Goal: Information Seeking & Learning: Find specific fact

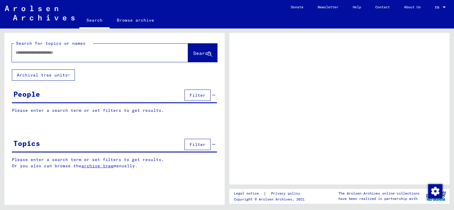
click at [105, 55] on input "text" at bounding box center [94, 53] width 158 height 6
type input "**********"
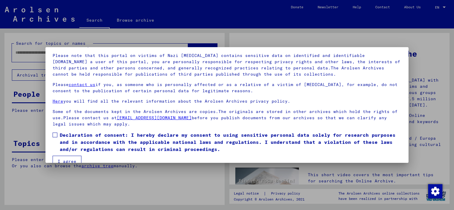
scroll to position [49, 0]
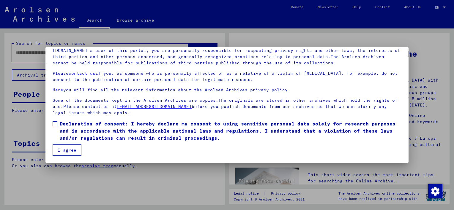
click at [53, 122] on span at bounding box center [55, 123] width 5 height 5
click at [66, 149] on button "I agree" at bounding box center [67, 150] width 29 height 11
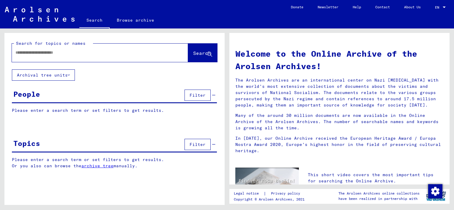
click at [135, 54] on input "text" at bounding box center [92, 53] width 155 height 6
type input "**********"
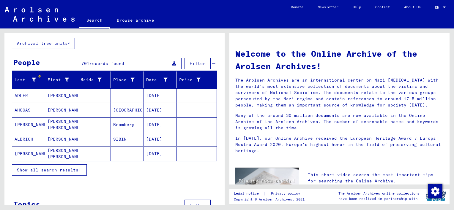
scroll to position [33, 0]
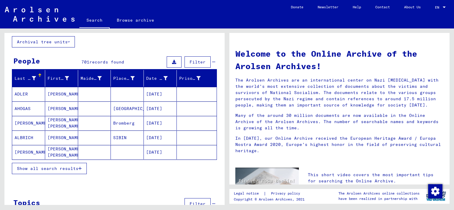
click at [59, 170] on span "Show all search results" at bounding box center [47, 168] width 61 height 5
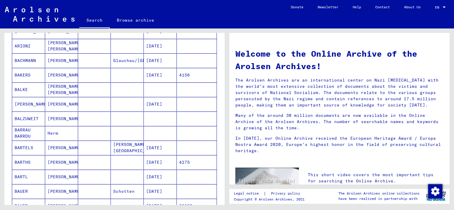
scroll to position [328, 0]
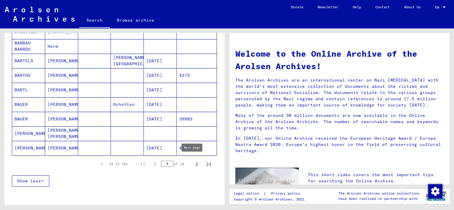
click at [192, 164] on icon "Next page" at bounding box center [196, 164] width 8 height 8
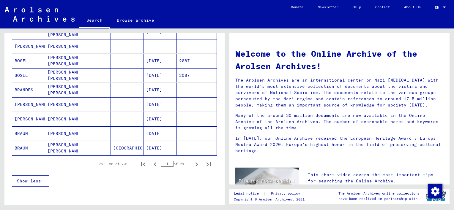
click at [192, 164] on icon "Next page" at bounding box center [196, 164] width 8 height 8
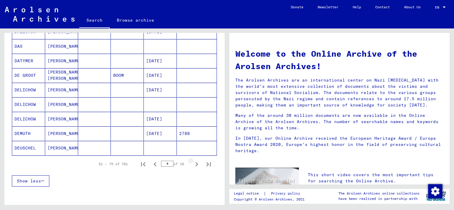
click at [192, 164] on icon "Next page" at bounding box center [196, 164] width 8 height 8
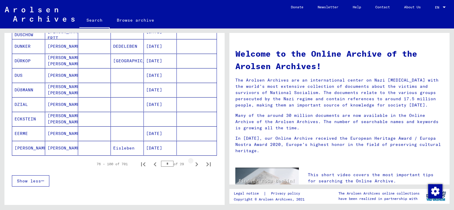
click at [192, 164] on icon "Next page" at bounding box center [196, 164] width 8 height 8
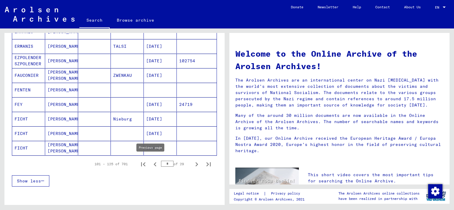
click at [151, 164] on icon "Previous page" at bounding box center [155, 164] width 8 height 8
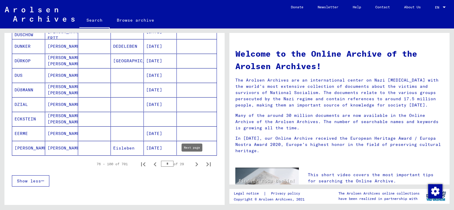
click at [192, 162] on icon "Next page" at bounding box center [196, 164] width 8 height 8
type input "*"
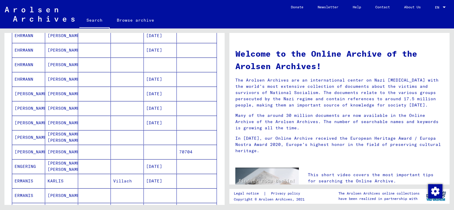
scroll to position [0, 0]
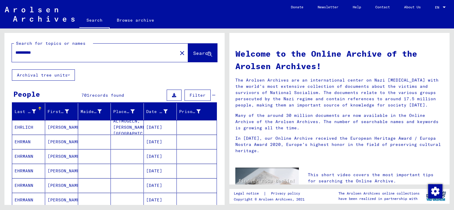
drag, startPoint x: 45, startPoint y: 55, endPoint x: 0, endPoint y: 46, distance: 45.9
click at [0, 46] on html "**********" at bounding box center [227, 105] width 454 height 210
type input "**********"
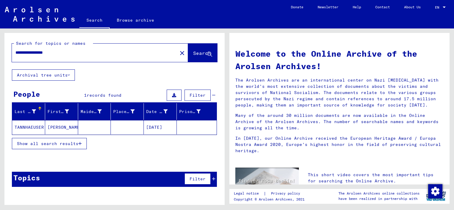
click at [36, 126] on mat-cell "TANNHAEUSER" at bounding box center [28, 127] width 33 height 14
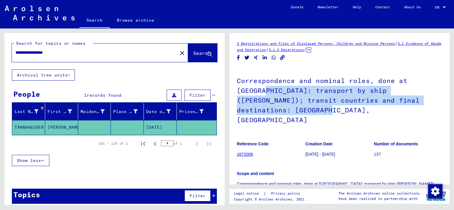
drag, startPoint x: 450, startPoint y: 79, endPoint x: 451, endPoint y: 105, distance: 25.9
click at [451, 105] on div "3 Registrations and Files of Displaced Persons, Children and Missing Persons / …" at bounding box center [340, 116] width 227 height 177
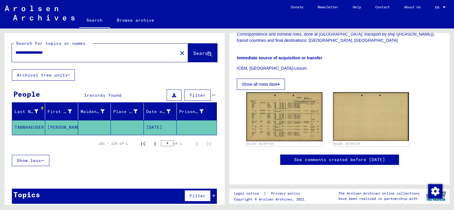
scroll to position [167, 0]
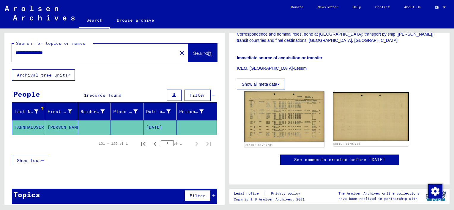
click at [296, 92] on img at bounding box center [284, 116] width 80 height 51
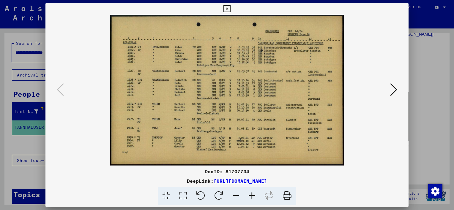
click at [227, 7] on icon at bounding box center [226, 8] width 7 height 7
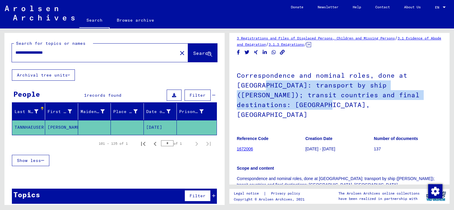
scroll to position [0, 0]
